Goal: Transaction & Acquisition: Purchase product/service

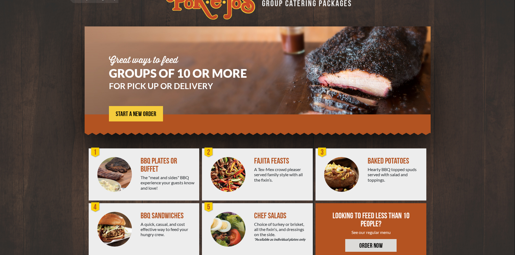
scroll to position [29, 0]
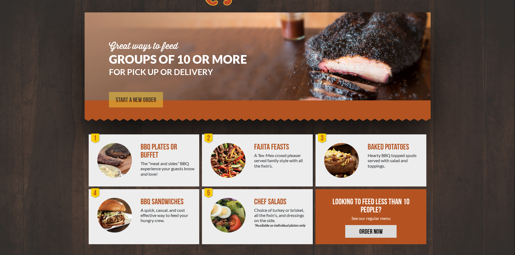
click at [136, 99] on span "START A NEW ORDER" at bounding box center [136, 100] width 41 height 6
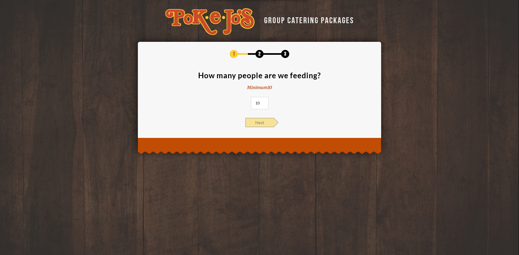
click at [263, 123] on span "Next" at bounding box center [259, 122] width 28 height 9
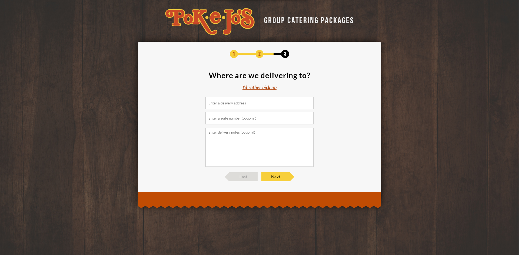
click at [265, 90] on div "I'd rather pick up" at bounding box center [259, 88] width 34 height 6
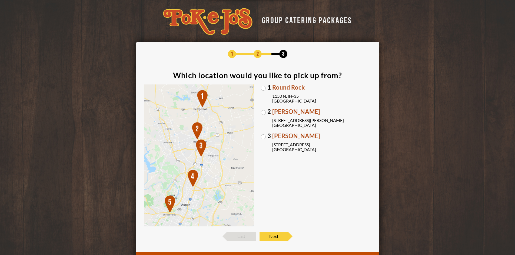
click at [263, 88] on label "1 Round Rock 1150 N. IH-35 Round Rock, TX 78761" at bounding box center [316, 94] width 110 height 19
click at [0, 0] on input "1 Round Rock 1150 N. IH-35 Round Rock, TX 78761" at bounding box center [0, 0] width 0 height 0
click at [278, 238] on span "Next" at bounding box center [273, 236] width 28 height 9
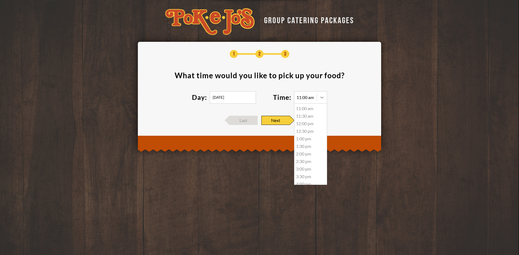
click at [322, 96] on icon at bounding box center [321, 97] width 5 height 5
click at [310, 159] on div "5:30 pm" at bounding box center [310, 157] width 32 height 8
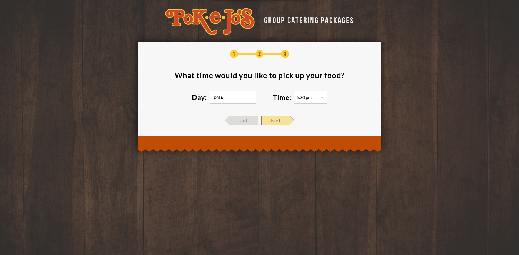
click at [275, 120] on span "Next" at bounding box center [275, 120] width 28 height 9
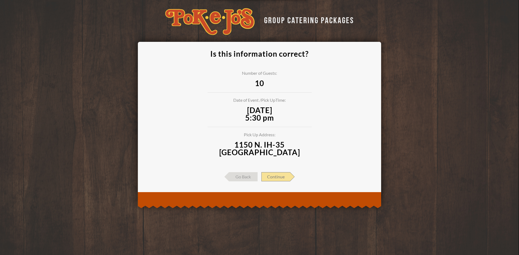
click at [284, 177] on span "Continue" at bounding box center [275, 176] width 29 height 9
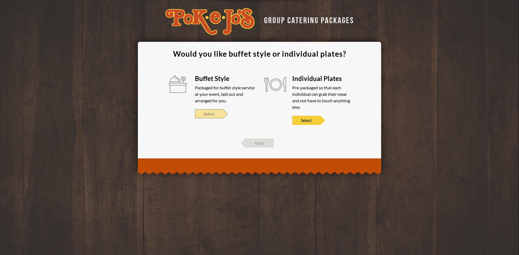
click at [215, 114] on span "Select" at bounding box center [209, 113] width 28 height 9
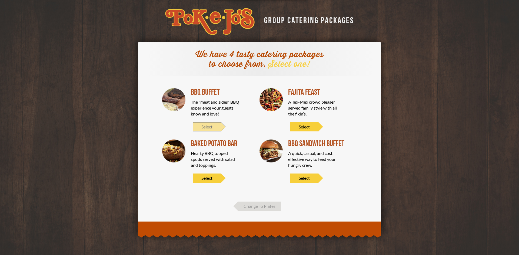
click at [210, 127] on span "Select" at bounding box center [207, 126] width 28 height 9
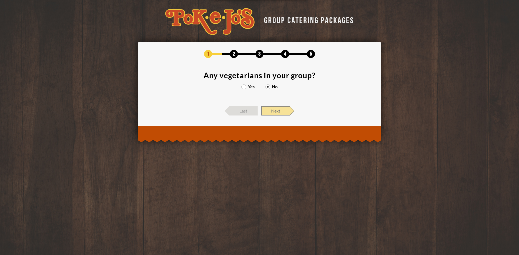
click at [281, 112] on span "Next" at bounding box center [275, 110] width 28 height 9
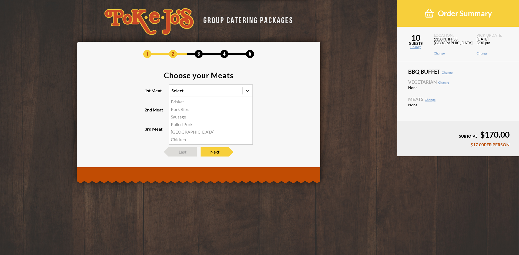
click at [248, 89] on icon at bounding box center [247, 90] width 5 height 5
click at [148, 93] on input "1st Meat option Brisket focused, 1 of 6. 6 results available. Use Up and Down t…" at bounding box center [148, 93] width 0 height 0
click at [184, 105] on div "Brisket" at bounding box center [210, 102] width 83 height 8
click at [148, 93] on input "1st Meat option Brisket focused, 1 of 6. 6 results available. Use Up and Down t…" at bounding box center [148, 93] width 0 height 0
click at [246, 110] on icon at bounding box center [247, 110] width 3 height 2
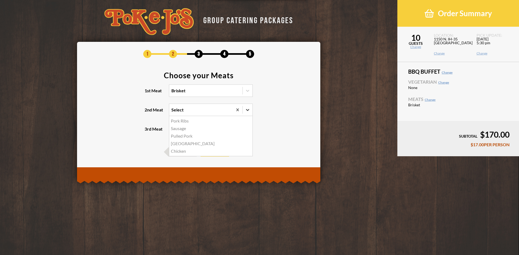
click at [148, 112] on input "2nd Meat option Pork Ribs focused, 1 of 5. 5 results available. Use Up and Down…" at bounding box center [148, 112] width 0 height 0
click at [180, 129] on div "Sausage" at bounding box center [210, 129] width 83 height 8
click at [148, 112] on input "2nd Meat option Sausage focused, 2 of 5. 5 results available. Use Up and Down t…" at bounding box center [148, 112] width 0 height 0
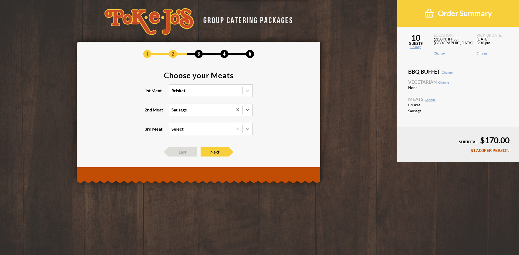
click at [248, 130] on icon at bounding box center [247, 129] width 3 height 2
click at [148, 132] on input "3rd Meat Select" at bounding box center [148, 132] width 0 height 0
click at [190, 156] on div "Turkey +$2.00/PERSON" at bounding box center [210, 156] width 83 height 8
click at [148, 132] on input "3rd Meat option Turkey focused, 3 of 4. 4 results available. Use Up and Down to…" at bounding box center [148, 132] width 0 height 0
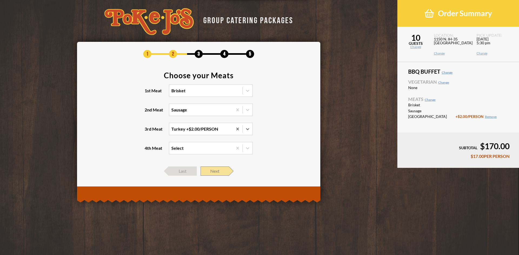
click at [219, 172] on span "Next" at bounding box center [214, 171] width 28 height 9
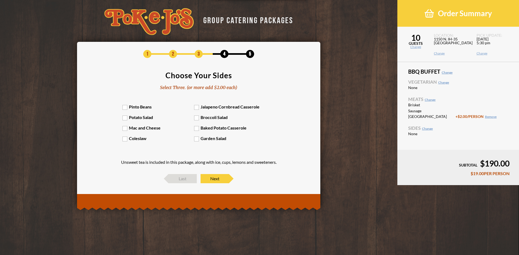
click at [126, 119] on label "Potato Salad" at bounding box center [158, 117] width 72 height 5
click at [0, 0] on input "Potato Salad" at bounding box center [0, 0] width 0 height 0
click at [128, 108] on label "Pinto Beans" at bounding box center [158, 106] width 72 height 5
click at [0, 0] on input "Pinto Beans" at bounding box center [0, 0] width 0 height 0
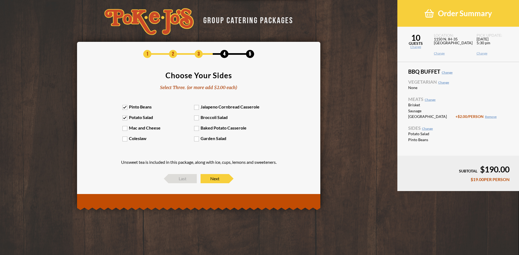
click at [125, 139] on label "Coleslaw" at bounding box center [158, 138] width 72 height 5
click at [0, 0] on input "Coleslaw" at bounding box center [0, 0] width 0 height 0
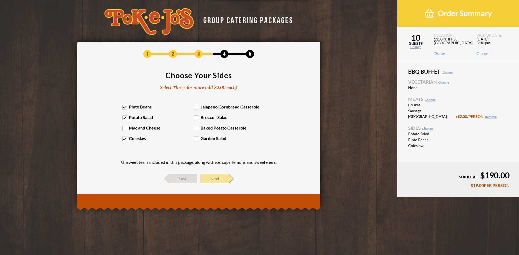
click at [219, 179] on span "Next" at bounding box center [214, 178] width 28 height 9
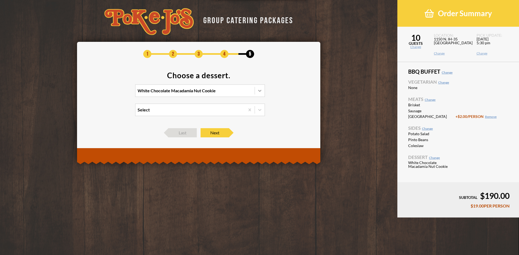
click at [260, 92] on icon at bounding box center [259, 90] width 5 height 5
click at [114, 93] on input "White Chocolate Macadamia Nut Cookie" at bounding box center [114, 93] width 0 height 0
click at [170, 111] on div "Chocolate Chip Cookie" at bounding box center [199, 110] width 129 height 8
click at [114, 93] on input "option Chocolate Chip Cookie focused, 2 of 4. 4 results available. Use Up and D…" at bounding box center [114, 93] width 0 height 0
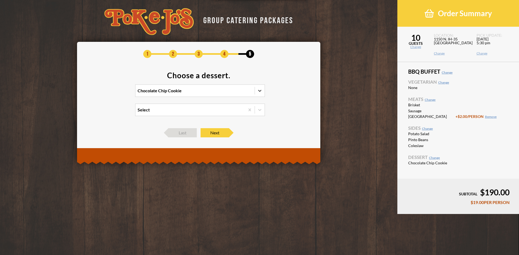
click at [261, 92] on icon at bounding box center [259, 90] width 5 height 5
click at [114, 93] on input "option Chocolate Chip Cookie, selected. 0 results available. Select is focused …" at bounding box center [114, 93] width 0 height 0
click at [199, 102] on div "White Chocolate Macadamia Nut Cookie" at bounding box center [199, 102] width 129 height 8
click at [114, 93] on input "option Chocolate Chip Cookie, selected. option White Chocolate Macadamia Nut Co…" at bounding box center [114, 93] width 0 height 0
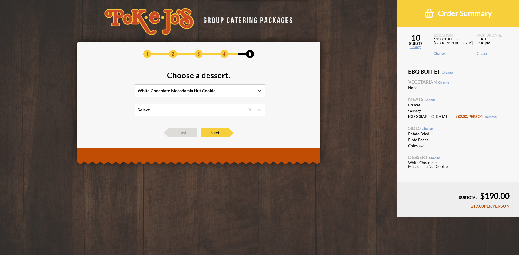
click at [261, 91] on icon at bounding box center [259, 90] width 5 height 5
click at [114, 93] on input "option White Chocolate Macadamia Nut Cookie, selected. 0 results available. Sel…" at bounding box center [114, 93] width 0 height 0
click at [163, 110] on div "Chocolate Chip Cookie" at bounding box center [199, 110] width 129 height 8
click at [114, 93] on input "option White Chocolate Macadamia Nut Cookie, selected. option Chocolate Chip Co…" at bounding box center [114, 93] width 0 height 0
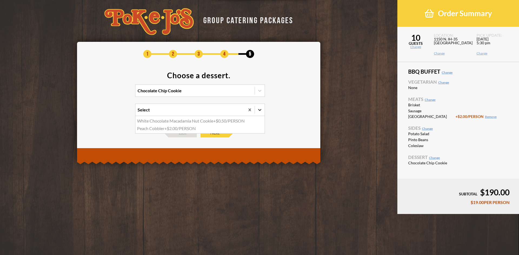
click at [256, 109] on div at bounding box center [260, 110] width 10 height 10
click at [114, 112] on input "option White Chocolate Macadamia Nut Cookie focused, 1 of 2. 2 results availabl…" at bounding box center [114, 112] width 0 height 0
click at [292, 102] on section "Choose a dessert. Chocolate Chip Cookie option White Chocolate Macadamia Nut Co…" at bounding box center [198, 97] width 227 height 51
click at [260, 110] on icon at bounding box center [259, 110] width 3 height 2
click at [114, 112] on input "option White Chocolate Macadamia Nut Cookie focused, 1 of 2. 2 results availabl…" at bounding box center [114, 112] width 0 height 0
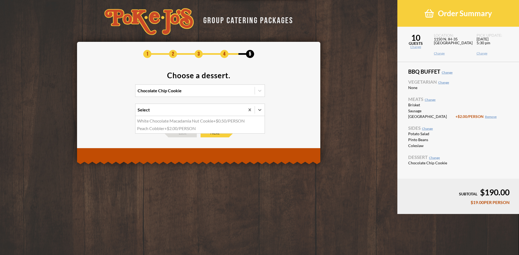
click at [169, 129] on div "Peach Cobbler +$2.00/PERSON" at bounding box center [199, 129] width 129 height 8
click at [114, 112] on input "option Peach Cobbler focused, 2 of 2. 2 results available. Use Up and Down to c…" at bounding box center [114, 112] width 0 height 0
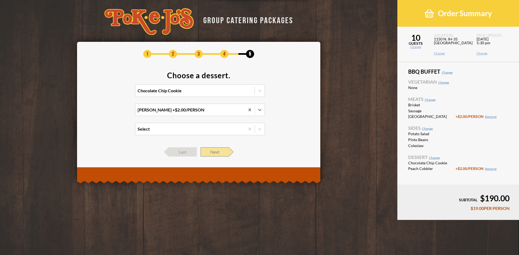
click at [211, 151] on span "Next" at bounding box center [214, 151] width 28 height 9
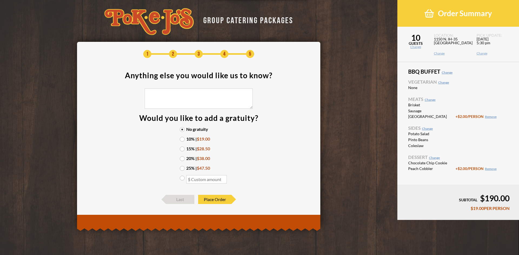
click at [182, 149] on label "15% | $28.50" at bounding box center [199, 149] width 38 height 4
click at [0, 0] on input "15% | $28.50" at bounding box center [0, 0] width 0 height 0
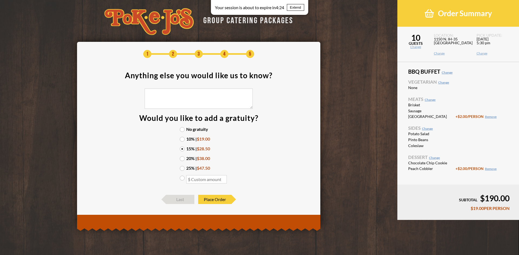
drag, startPoint x: 511, startPoint y: 210, endPoint x: 464, endPoint y: 209, distance: 47.0
click at [464, 209] on footer "SUBTOTAL $190.00 $19.00 PER PERSON" at bounding box center [458, 202] width 122 height 35
click at [457, 209] on div "$19.00 PER PERSON" at bounding box center [457, 208] width 103 height 4
drag, startPoint x: 510, startPoint y: 210, endPoint x: 445, endPoint y: 207, distance: 64.6
click at [445, 207] on footer "SUBTOTAL $190.00 $19.00 PER PERSON" at bounding box center [458, 202] width 122 height 35
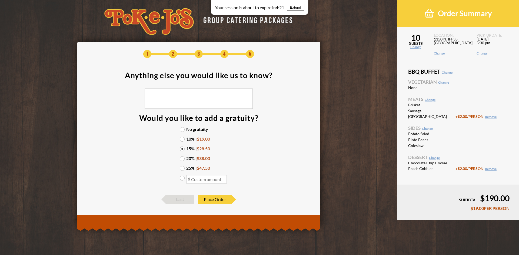
click at [445, 207] on div "$19.00 PER PERSON" at bounding box center [457, 208] width 103 height 4
click at [208, 200] on span "Place Order" at bounding box center [214, 199] width 33 height 9
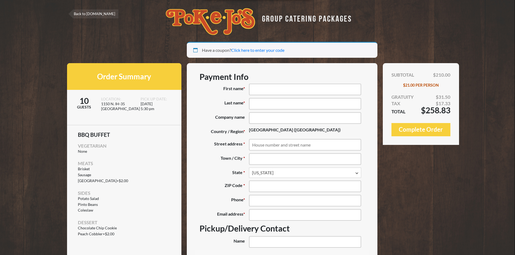
select select "TX"
click at [300, 92] on input "First name *" at bounding box center [305, 90] width 112 height 12
type input "Juliana"
type input "Mendonca"
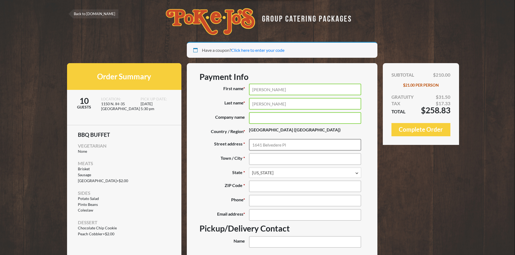
type input "1641 Belvedere Pl"
type input "Round Rock"
type input "78665"
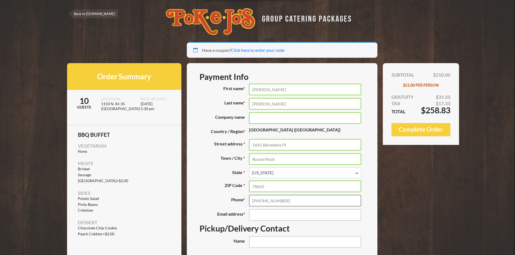
type input "[PHONE_NUMBER]"
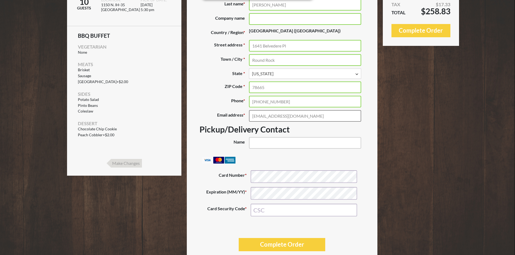
scroll to position [90, 0]
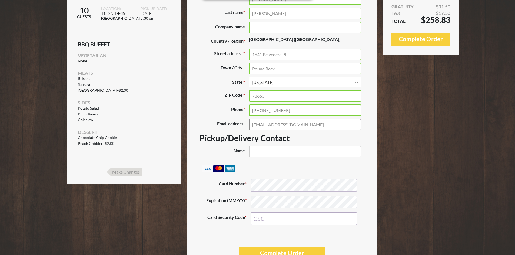
type input "[EMAIL_ADDRESS][DOMAIN_NAME]"
click at [320, 153] on input "Name (optional)" at bounding box center [305, 152] width 112 height 12
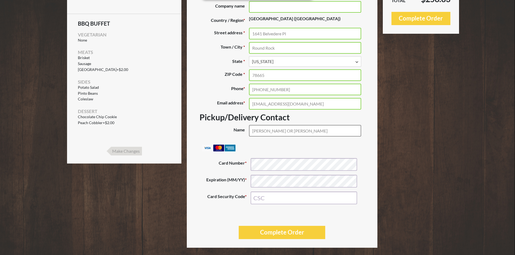
scroll to position [117, 0]
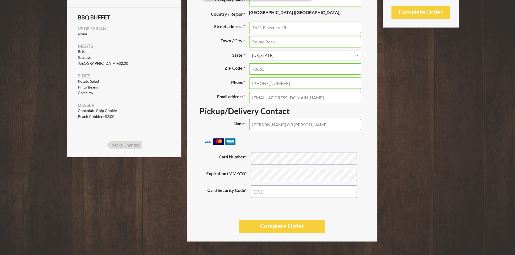
type input "[PERSON_NAME] OR [PERSON_NAME]"
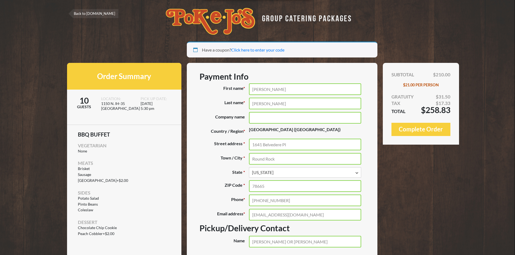
scroll to position [0, 0]
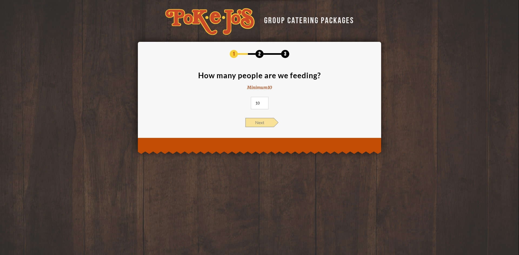
click at [260, 123] on span "Next" at bounding box center [259, 122] width 28 height 9
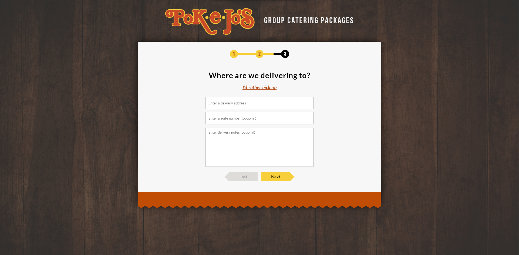
click at [255, 103] on input at bounding box center [259, 103] width 108 height 12
click at [330, 115] on section "Where are we delivering to? I'd rather pick up 1641 Belvedere Pl, Round Rock, T…" at bounding box center [259, 119] width 227 height 95
click at [300, 139] on button "OK" at bounding box center [295, 138] width 19 height 10
click at [280, 177] on span "Next" at bounding box center [275, 176] width 28 height 9
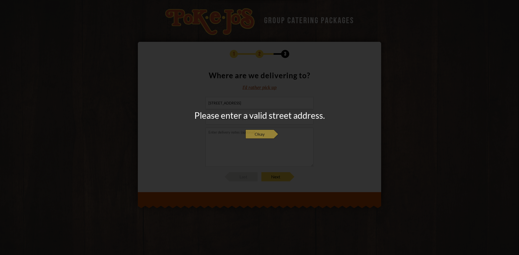
click at [261, 133] on span "Okay" at bounding box center [259, 134] width 28 height 9
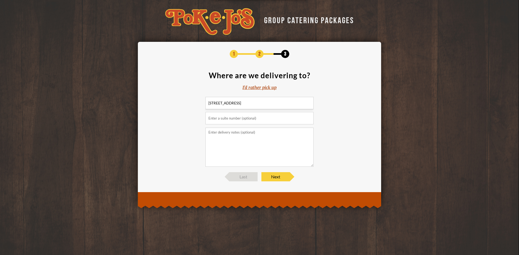
click at [239, 103] on input "1641 Belvedere Pl, Round Rock, TX 78665" at bounding box center [259, 103] width 108 height 12
drag, startPoint x: 236, startPoint y: 103, endPoint x: 331, endPoint y: 105, distance: 95.6
click at [331, 105] on section "Where are we delivering to? I'd rather pick up 1641 Belvedere Pl, Round Rock, T…" at bounding box center [259, 119] width 227 height 95
click at [281, 178] on span "Next" at bounding box center [275, 176] width 28 height 9
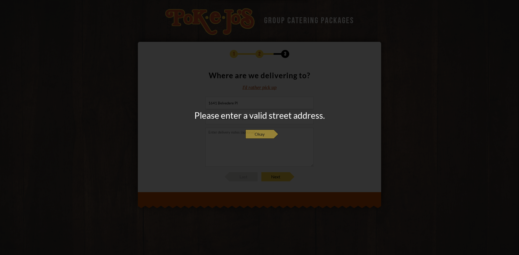
click at [260, 134] on span "Okay" at bounding box center [259, 134] width 28 height 9
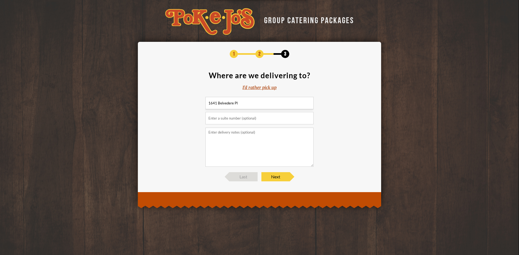
click at [251, 102] on input "1641 Belvedere Pl" at bounding box center [259, 103] width 108 height 12
click at [237, 105] on input "1641 Belvedere Pl Round Rock, TX 78665" at bounding box center [259, 103] width 108 height 12
type input "1641 Belvedere Place Round Rock, TX 78665"
click at [281, 179] on span "Next" at bounding box center [275, 176] width 28 height 9
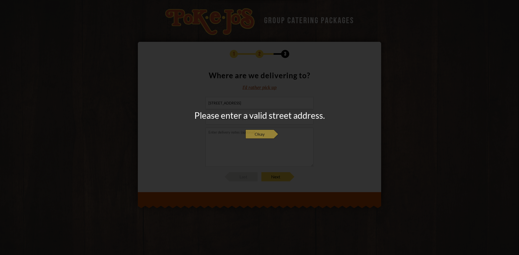
click at [261, 135] on span "Okay" at bounding box center [259, 134] width 28 height 9
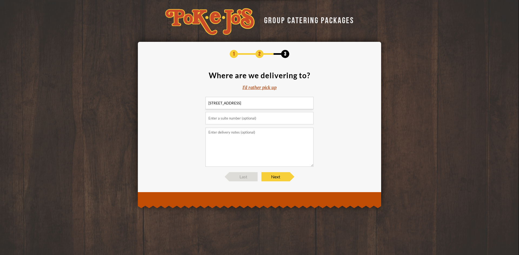
click at [260, 86] on div "I'd rather pick up" at bounding box center [259, 88] width 34 height 6
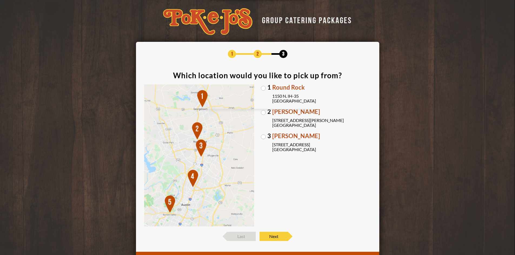
click at [264, 88] on label "1 Round Rock 1150 N. IH-35 Round Rock, TX 78761" at bounding box center [316, 94] width 110 height 19
click at [0, 0] on input "1 Round Rock 1150 N. IH-35 Round Rock, TX 78761" at bounding box center [0, 0] width 0 height 0
click at [278, 236] on span "Next" at bounding box center [273, 236] width 28 height 9
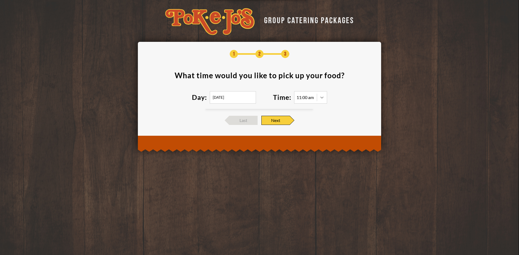
click at [319, 99] on icon at bounding box center [321, 97] width 5 height 5
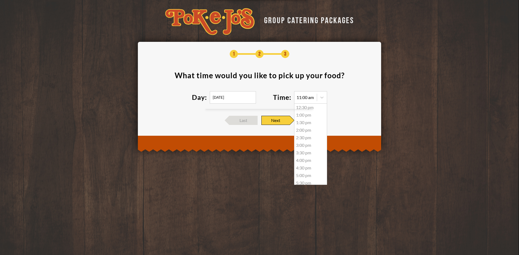
scroll to position [50, 0]
click at [310, 164] on div "6:00 pm" at bounding box center [310, 165] width 32 height 8
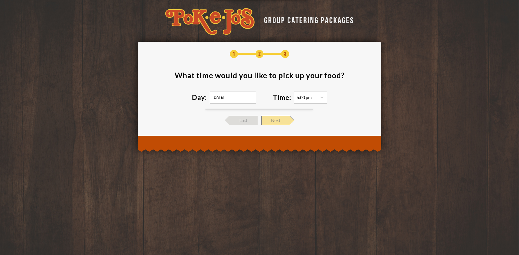
click at [280, 122] on span "Next" at bounding box center [275, 120] width 28 height 9
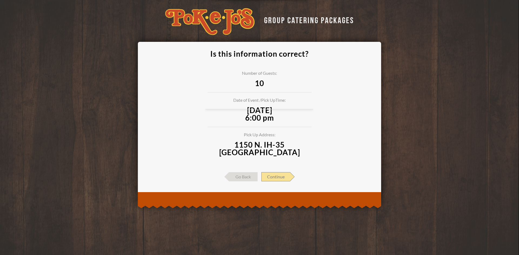
click at [285, 179] on span "Continue" at bounding box center [275, 176] width 29 height 9
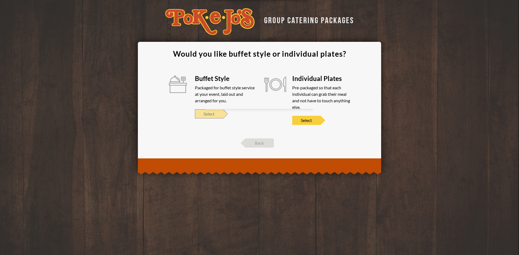
click at [211, 115] on span "Select" at bounding box center [209, 113] width 28 height 9
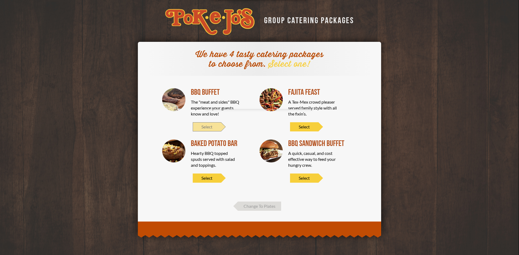
click at [210, 128] on span "Select" at bounding box center [207, 126] width 28 height 9
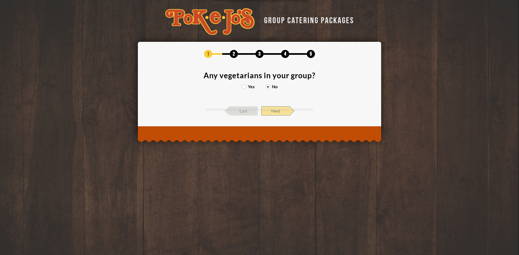
click at [277, 112] on span "Next" at bounding box center [275, 110] width 28 height 9
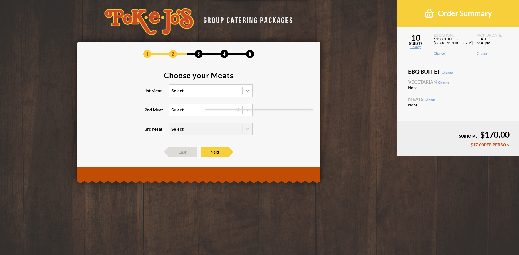
click at [246, 88] on icon at bounding box center [247, 90] width 5 height 5
click at [148, 93] on input "1st Meat Select" at bounding box center [148, 93] width 0 height 0
click at [173, 103] on div "Brisket" at bounding box center [210, 102] width 83 height 8
click at [148, 93] on input "1st Meat option Brisket focused, 1 of 6. 6 results available. Use Up and Down t…" at bounding box center [148, 93] width 0 height 0
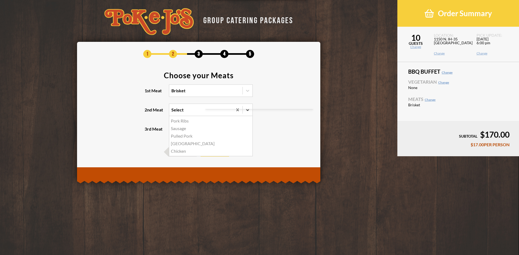
click at [247, 112] on icon at bounding box center [247, 109] width 5 height 5
click at [148, 112] on input "2nd Meat option Pork Ribs focused, 1 of 5. 5 results available. Use Up and Down…" at bounding box center [148, 112] width 0 height 0
click at [179, 129] on div "Sausage" at bounding box center [210, 129] width 83 height 8
click at [148, 112] on input "2nd Meat option Sausage focused, 2 of 5. 5 results available. Use Up and Down t…" at bounding box center [148, 112] width 0 height 0
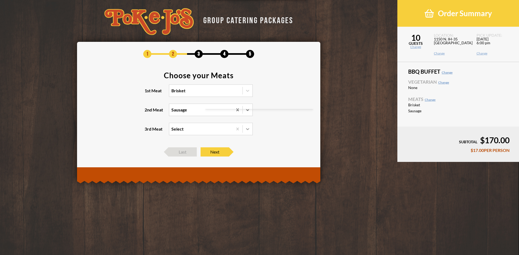
click at [249, 131] on icon at bounding box center [247, 128] width 5 height 5
click at [148, 132] on input "3rd Meat Select" at bounding box center [148, 132] width 0 height 0
click at [210, 156] on div "Turkey +$2.00/PERSON" at bounding box center [210, 156] width 83 height 8
click at [148, 132] on input "3rd Meat option Turkey focused, 3 of 4. 4 results available. Use Up and Down to…" at bounding box center [148, 132] width 0 height 0
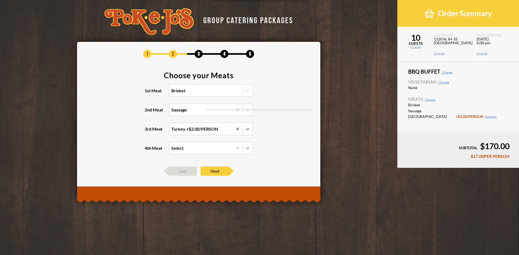
click at [247, 150] on icon at bounding box center [247, 148] width 5 height 5
click at [148, 151] on input "4th Meat Select" at bounding box center [148, 151] width 0 height 0
click at [247, 148] on icon at bounding box center [247, 148] width 5 height 5
click at [148, 151] on input "4th Meat option Pork Ribs focused, 1 of 3. 3 results available. Use Up and Down…" at bounding box center [148, 151] width 0 height 0
click at [216, 171] on span "Next" at bounding box center [214, 171] width 28 height 9
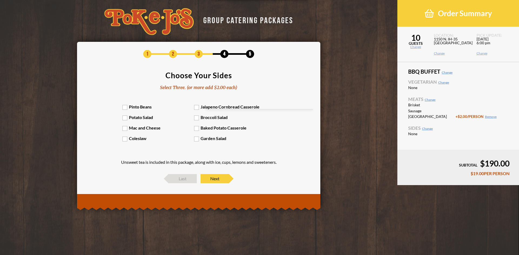
click at [125, 107] on label "Pinto Beans" at bounding box center [158, 106] width 72 height 5
click at [0, 0] on input "Pinto Beans" at bounding box center [0, 0] width 0 height 0
click at [124, 120] on label "Potato Salad" at bounding box center [158, 117] width 72 height 5
click at [0, 0] on input "Potato Salad" at bounding box center [0, 0] width 0 height 0
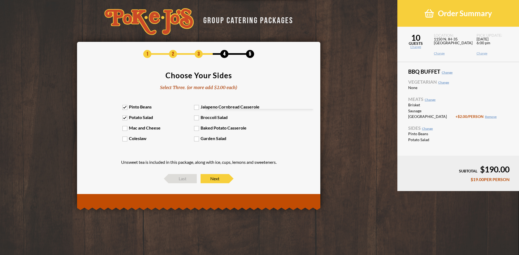
click at [125, 141] on label "Coleslaw" at bounding box center [158, 138] width 72 height 5
click at [0, 0] on input "Coleslaw" at bounding box center [0, 0] width 0 height 0
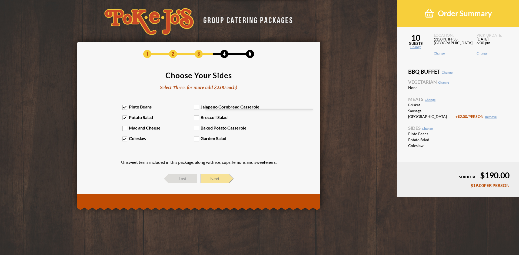
click at [220, 179] on span "Next" at bounding box center [214, 178] width 28 height 9
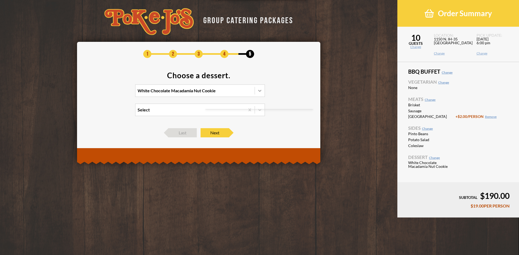
click at [257, 89] on icon at bounding box center [259, 90] width 5 height 5
click at [114, 93] on input "White Chocolate Macadamia Nut Cookie" at bounding box center [114, 93] width 0 height 0
click at [174, 109] on div "Chocolate Chip Cookie" at bounding box center [199, 110] width 129 height 8
click at [114, 93] on input "option Chocolate Chip Cookie focused, 2 of 4. 4 results available. Use Up and D…" at bounding box center [114, 93] width 0 height 0
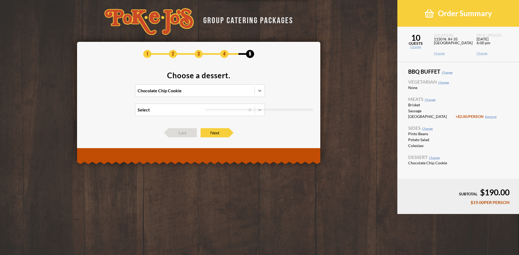
click at [259, 112] on icon at bounding box center [259, 109] width 5 height 5
click at [114, 112] on input "Select" at bounding box center [114, 112] width 0 height 0
click at [159, 128] on div "Peach Cobbler +$2.00/PERSON" at bounding box center [199, 129] width 129 height 8
click at [114, 112] on input "option Peach Cobbler focused, 2 of 2. 2 results available. Use Up and Down to c…" at bounding box center [114, 112] width 0 height 0
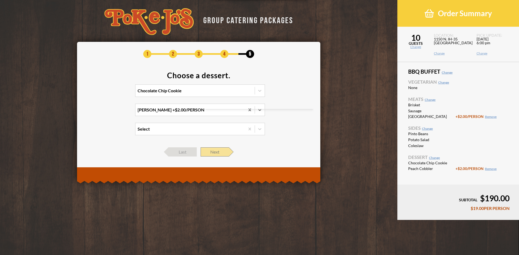
click at [220, 153] on span "Next" at bounding box center [214, 151] width 28 height 9
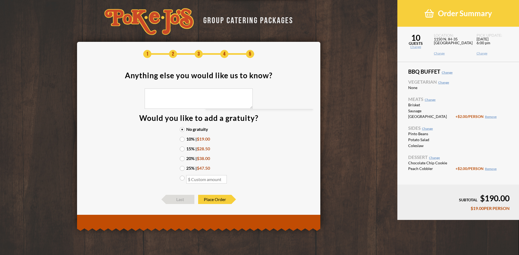
click at [181, 148] on label "15% | $28.50" at bounding box center [199, 149] width 38 height 4
click at [0, 0] on input "15% | $28.50" at bounding box center [0, 0] width 0 height 0
click at [220, 199] on span "Place Order" at bounding box center [214, 199] width 33 height 9
click at [219, 200] on span "Place Order" at bounding box center [214, 199] width 33 height 9
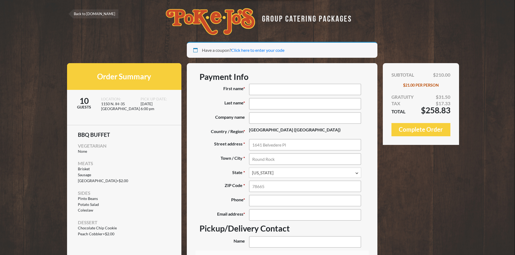
select select "[GEOGRAPHIC_DATA]"
click at [293, 89] on input "First name *" at bounding box center [305, 90] width 112 height 12
type input "[PERSON_NAME]"
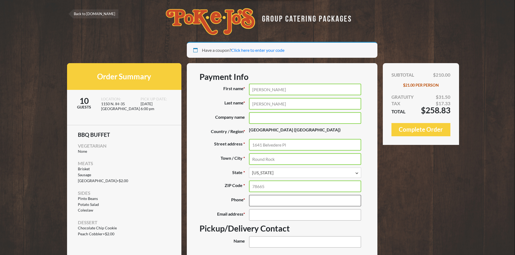
click at [280, 203] on input "Phone *" at bounding box center [305, 201] width 112 height 12
type input "(512) 840-9730"
type input "[EMAIL_ADDRESS][DOMAIN_NAME]"
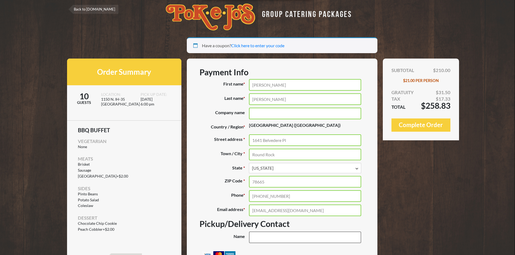
scroll to position [108, 0]
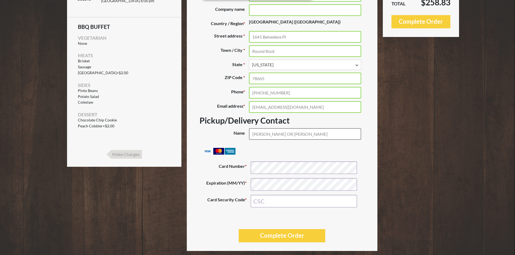
type input "Clementino Mendonca OR Juliana Mendonca"
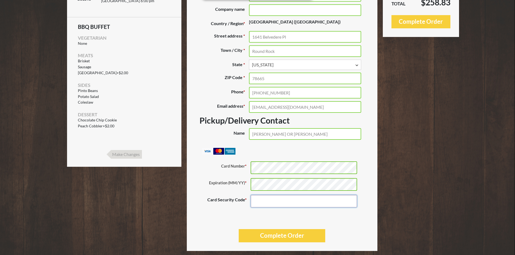
click at [284, 204] on input "Card Security Code *" at bounding box center [303, 201] width 106 height 13
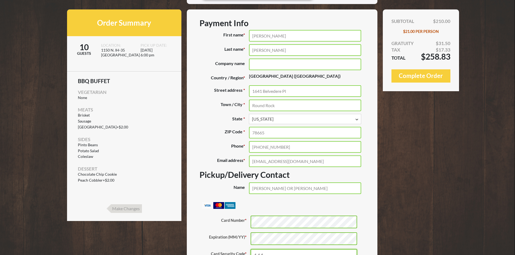
scroll to position [117, 0]
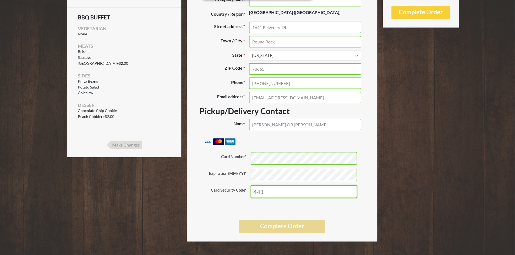
type input "441"
click at [282, 228] on button "Complete Order" at bounding box center [281, 226] width 87 height 13
